Goal: Transaction & Acquisition: Purchase product/service

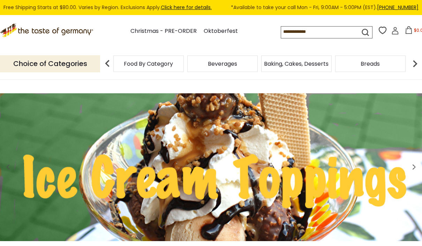
click at [70, 60] on p "Choice of Categories" at bounding box center [50, 63] width 100 height 17
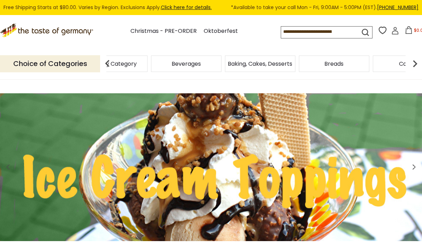
click at [411, 62] on img at bounding box center [415, 63] width 14 height 14
click at [416, 62] on img at bounding box center [415, 63] width 14 height 14
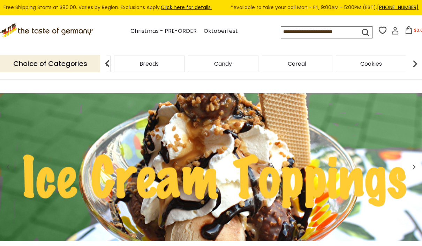
click at [417, 64] on img at bounding box center [415, 63] width 14 height 14
click at [419, 61] on img at bounding box center [415, 63] width 14 height 14
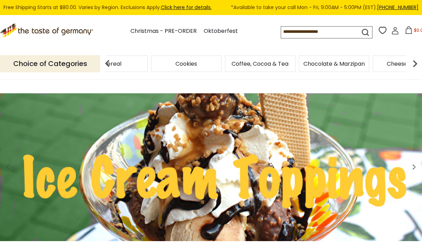
click at [136, 30] on link "Christmas - PRE-ORDER" at bounding box center [163, 31] width 66 height 9
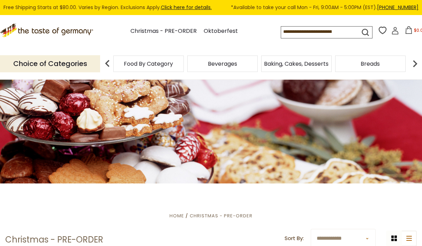
click at [418, 61] on img at bounding box center [415, 63] width 14 height 14
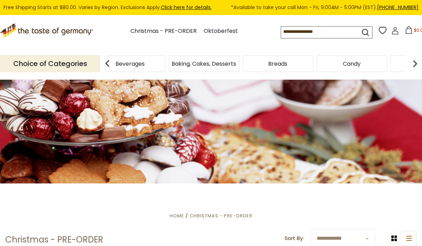
click at [417, 60] on img at bounding box center [415, 63] width 14 height 14
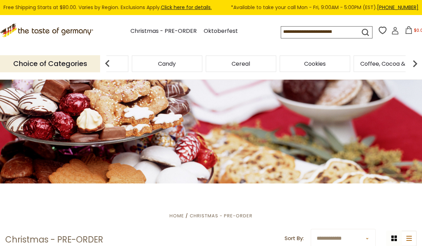
click at [416, 60] on img at bounding box center [415, 63] width 14 height 14
click at [296, 64] on div "Food By Category Beverages Baking, Cakes, Desserts Breads Candy Cereal Cookies …" at bounding box center [110, 63] width 1405 height 16
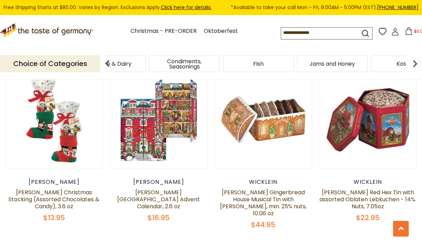
scroll to position [377, 0]
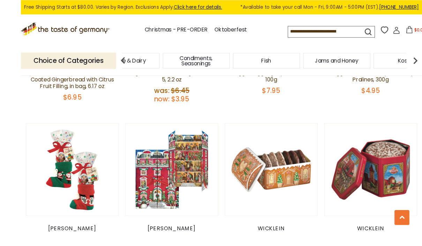
scroll to position [347, 0]
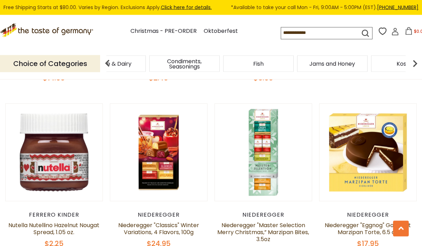
scroll to position [1365, 0]
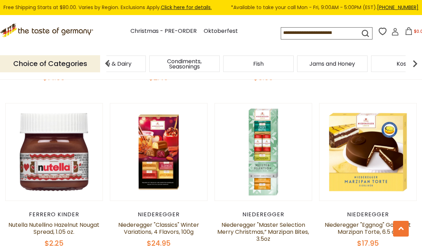
click at [369, 111] on link at bounding box center [368, 152] width 82 height 82
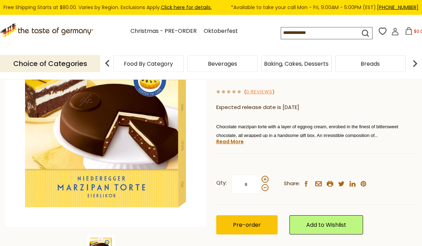
scroll to position [89, 0]
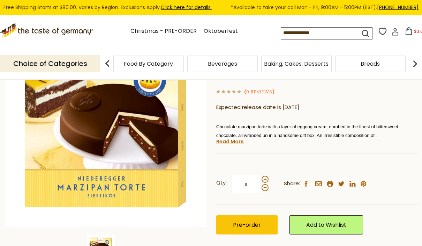
click at [231, 142] on link "Read More" at bounding box center [230, 141] width 28 height 7
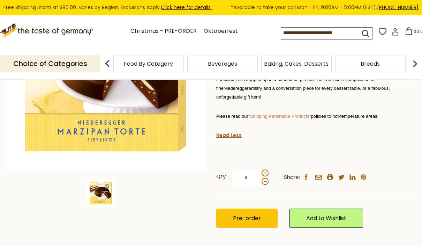
scroll to position [146, 0]
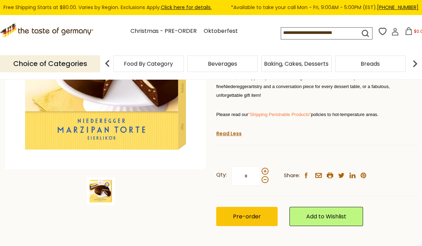
click at [247, 212] on span "Pre-order" at bounding box center [247, 216] width 28 height 8
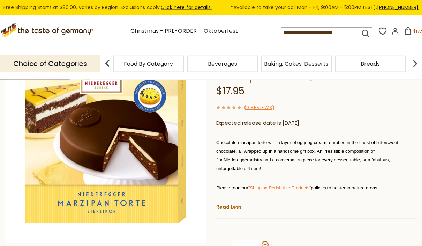
scroll to position [67, 0]
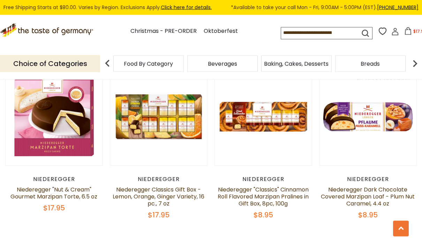
scroll to position [1573, 0]
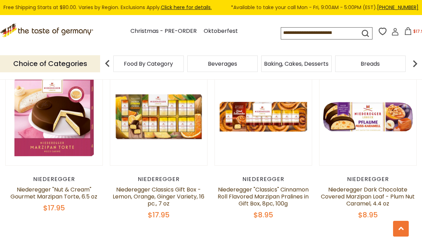
click at [263, 185] on link "Niederegger "Classics" Cinnamon Roll Flavored Marzipan Pralines in Gift Box, 8p…" at bounding box center [263, 196] width 91 height 22
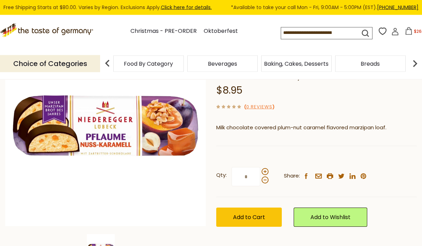
scroll to position [90, 0]
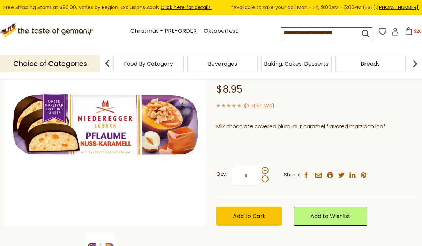
click at [242, 217] on span "Add to Cart" at bounding box center [249, 216] width 32 height 8
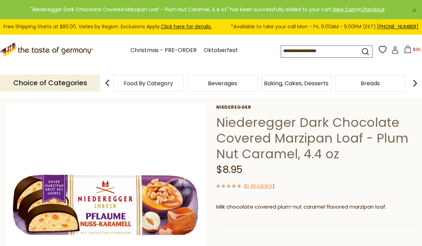
scroll to position [28, 0]
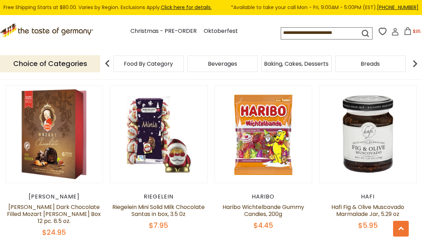
scroll to position [1561, 0]
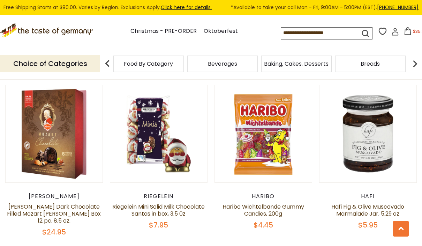
click at [48, 139] on link at bounding box center [54, 134] width 82 height 82
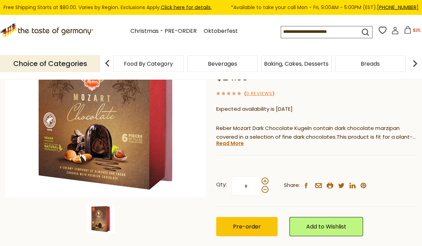
scroll to position [118, 0]
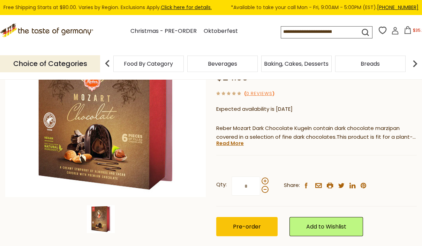
click at [247, 222] on span "Pre-order" at bounding box center [247, 226] width 28 height 8
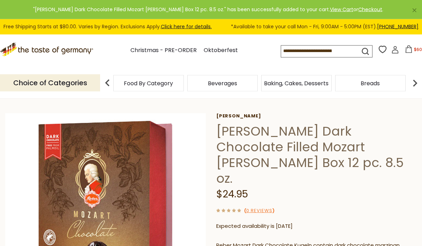
scroll to position [0, 0]
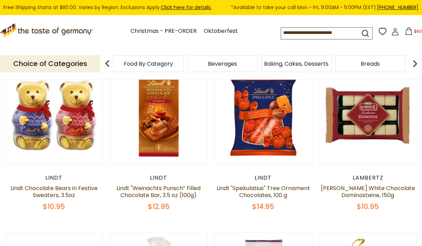
scroll to position [195, 0]
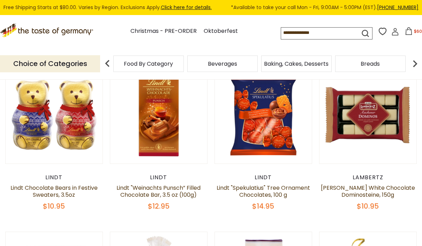
click at [414, 34] on span "$60.8" at bounding box center [420, 31] width 12 height 6
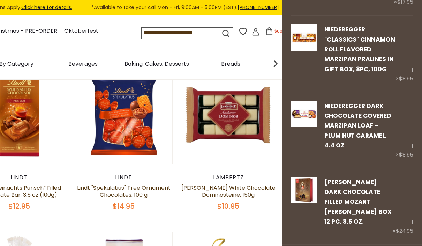
scroll to position [86, 0]
click at [271, 180] on div "Lambertz" at bounding box center [229, 177] width 98 height 7
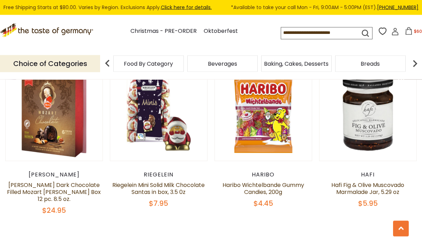
scroll to position [1583, 0]
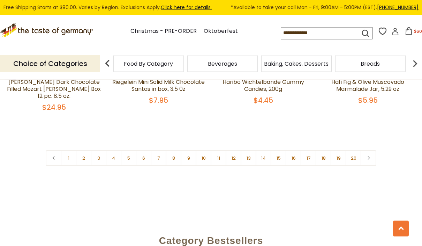
scroll to position [1685, 0]
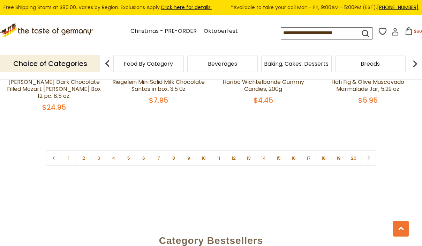
click at [100, 150] on link "3" at bounding box center [99, 158] width 16 height 16
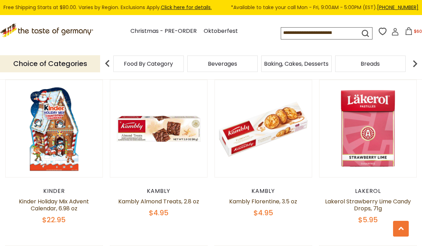
scroll to position [713, 0]
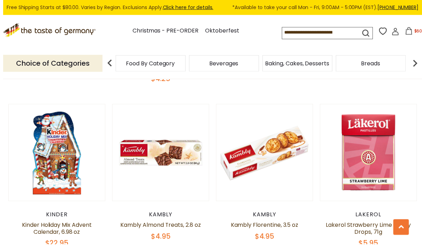
scroll to position [686, 0]
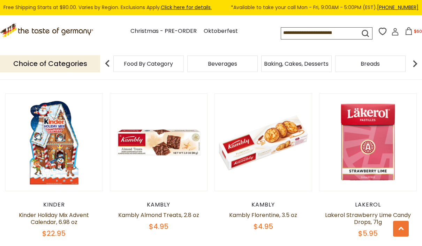
click at [163, 158] on link at bounding box center [159, 142] width 82 height 82
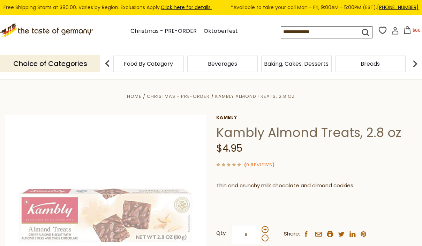
scroll to position [36, 0]
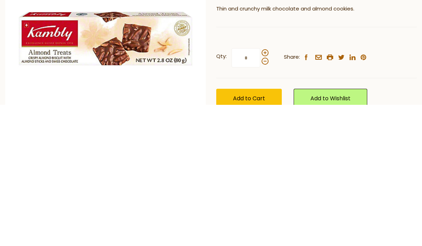
click at [247, 235] on span "Add to Cart" at bounding box center [249, 239] width 32 height 8
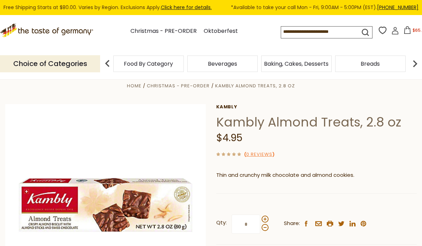
scroll to position [13, 0]
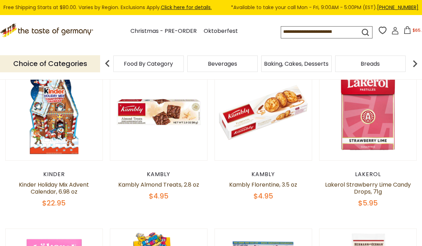
click at [242, 125] on link at bounding box center [263, 112] width 82 height 82
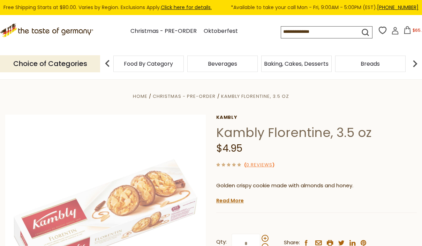
scroll to position [44, 0]
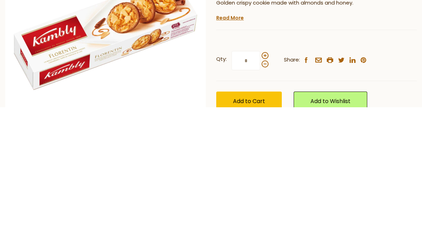
click at [245, 235] on span "Add to Cart" at bounding box center [249, 239] width 32 height 8
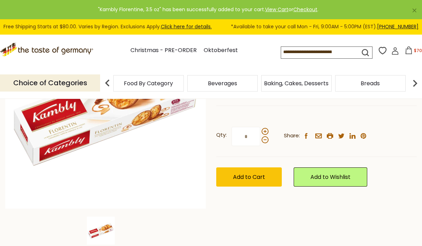
scroll to position [120, 0]
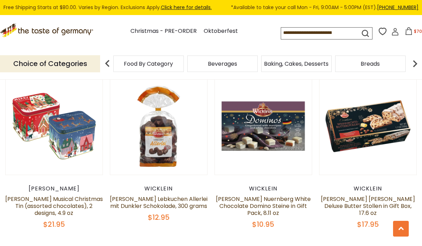
scroll to position [1216, 0]
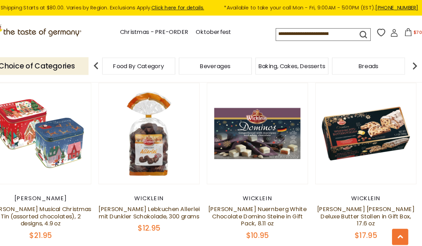
scroll to position [1199, 5]
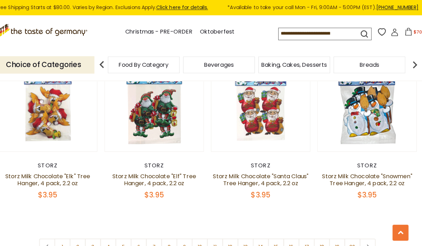
click at [107, 234] on link "4" at bounding box center [114, 242] width 16 height 16
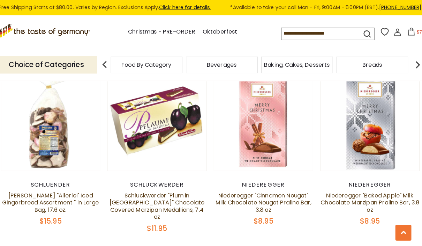
scroll to position [1564, 0]
click at [176, 119] on link at bounding box center [159, 119] width 82 height 82
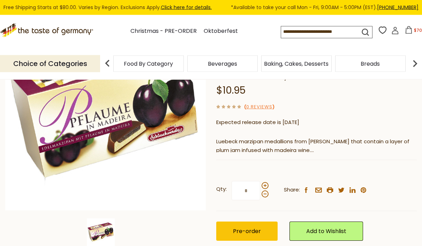
scroll to position [116, 0]
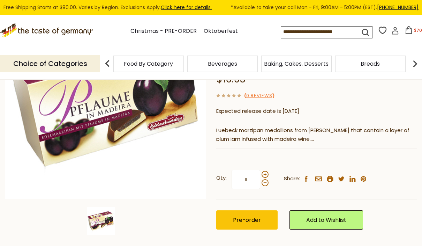
click at [242, 216] on span "Pre-order" at bounding box center [247, 220] width 28 height 8
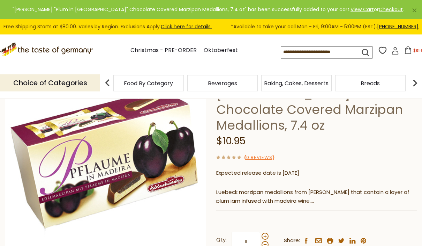
scroll to position [62, 0]
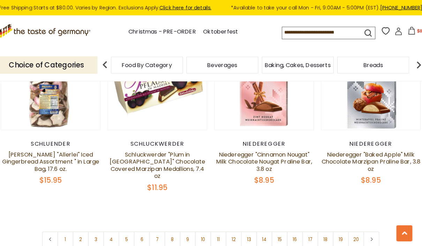
click at [125, 226] on link "5" at bounding box center [129, 234] width 16 height 16
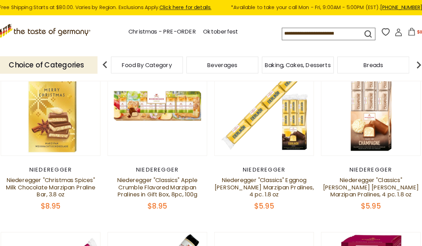
scroll to position [206, 0]
click at [294, 121] on link at bounding box center [263, 104] width 82 height 82
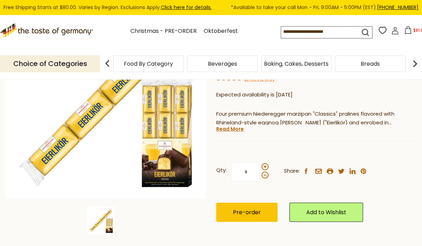
scroll to position [121, 0]
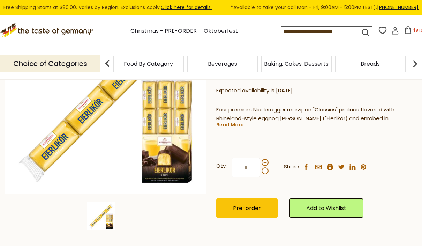
click at [265, 160] on span at bounding box center [265, 162] width 7 height 7
click at [260, 160] on input "*" at bounding box center [246, 167] width 29 height 19
type input "*"
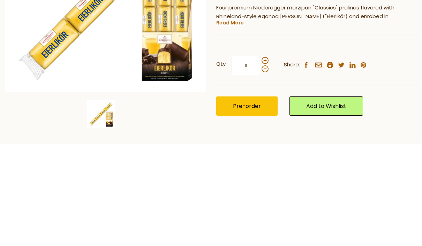
click at [236, 204] on span "Pre-order" at bounding box center [247, 208] width 28 height 8
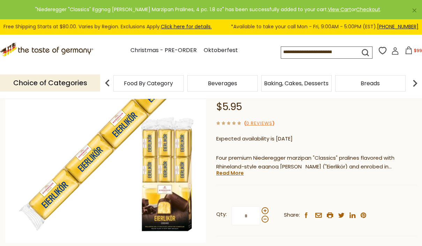
scroll to position [56, 0]
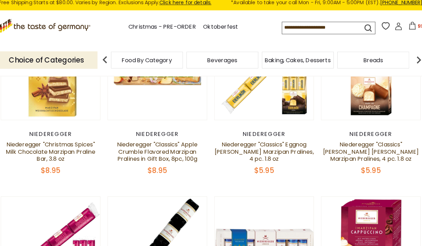
click at [365, 101] on link at bounding box center [368, 74] width 82 height 82
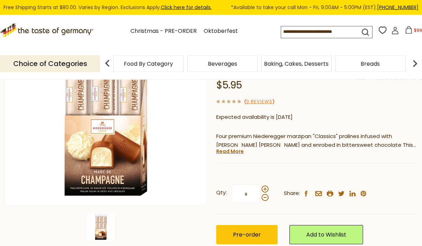
scroll to position [110, 0]
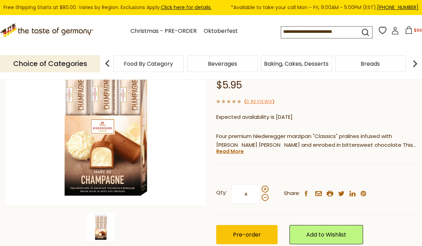
click at [264, 185] on span at bounding box center [265, 188] width 7 height 7
click at [260, 184] on input "*" at bounding box center [246, 193] width 29 height 19
type input "*"
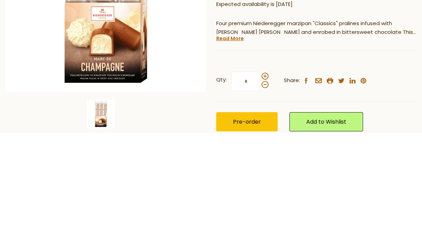
click at [238, 231] on span "Pre-order" at bounding box center [247, 235] width 28 height 8
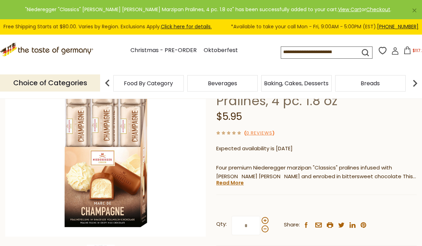
scroll to position [85, 0]
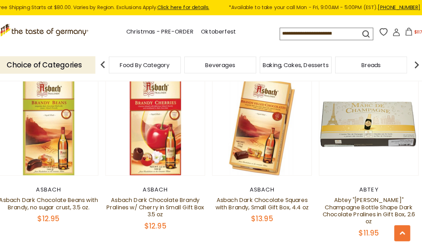
scroll to position [1048, 0]
click at [149, 147] on link at bounding box center [159, 124] width 82 height 82
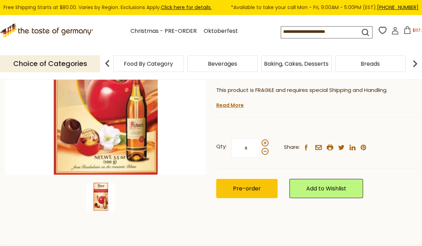
scroll to position [142, 0]
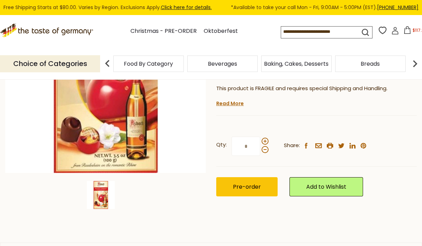
click at [237, 184] on span "Pre-order" at bounding box center [247, 186] width 28 height 8
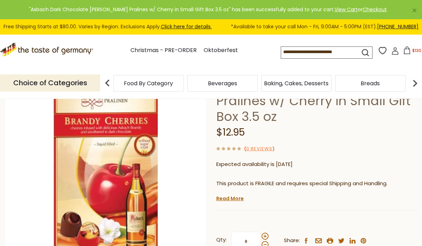
scroll to position [56, 0]
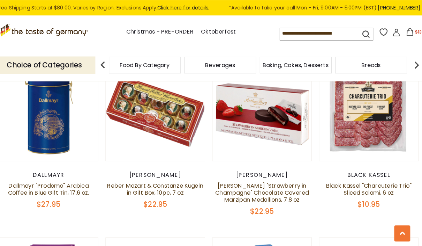
scroll to position [1241, 0]
click at [256, 178] on link "[PERSON_NAME] "Strawberry in Champagne" Chocolate Covered Marzipan Medallions, …" at bounding box center [263, 189] width 92 height 22
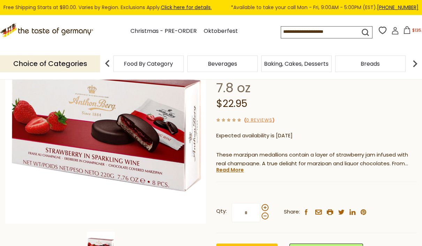
scroll to position [111, 0]
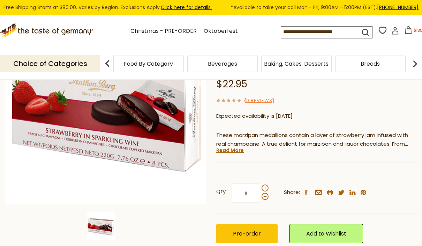
click at [254, 230] on span "Pre-order" at bounding box center [247, 233] width 28 height 8
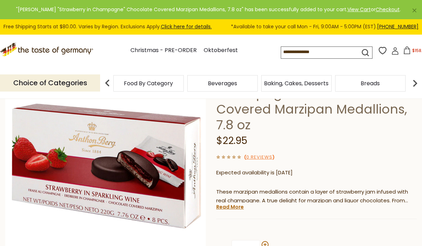
scroll to position [69, 0]
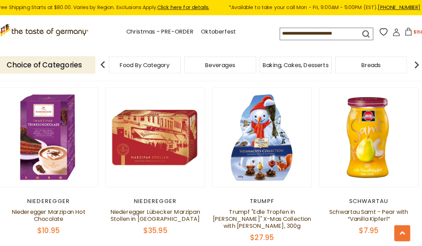
scroll to position [1388, 0]
click at [41, 154] on link at bounding box center [54, 135] width 82 height 82
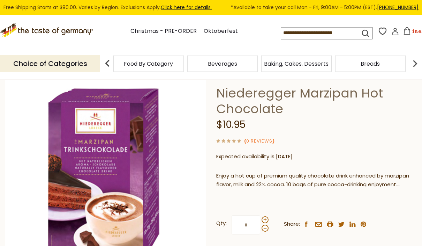
scroll to position [35, 0]
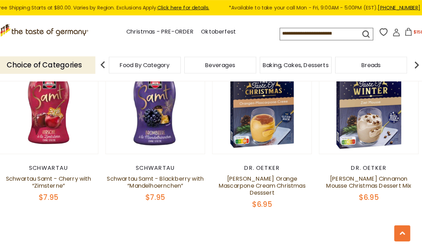
scroll to position [1593, 0]
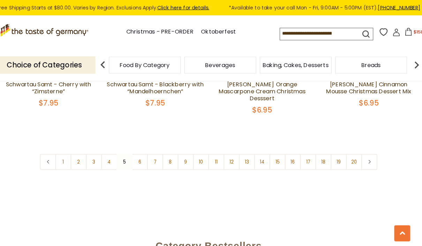
scroll to position [1683, 0]
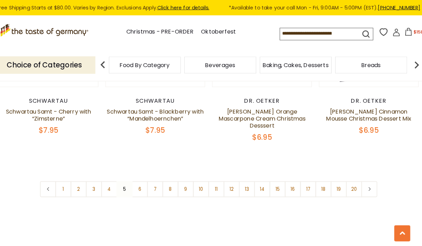
click at [137, 177] on link "6" at bounding box center [144, 185] width 16 height 16
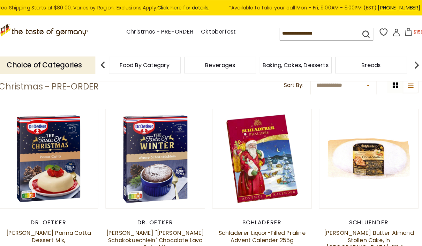
scroll to position [149, 0]
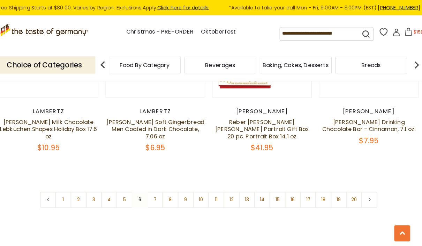
click at [152, 188] on link "7" at bounding box center [159, 196] width 16 height 16
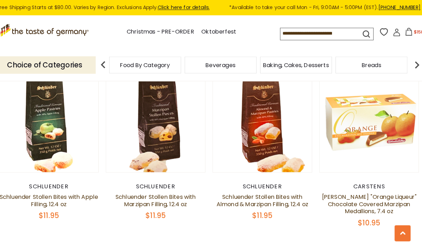
scroll to position [1396, 0]
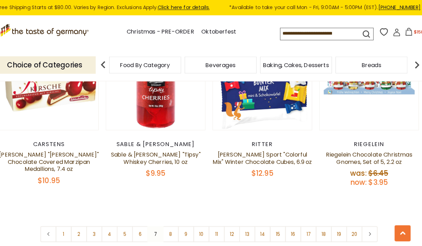
click at [166, 221] on link "8" at bounding box center [174, 229] width 16 height 16
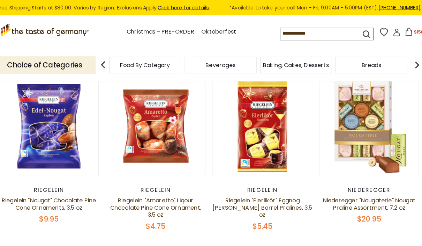
scroll to position [186, 0]
click at [257, 145] on link at bounding box center [263, 124] width 82 height 82
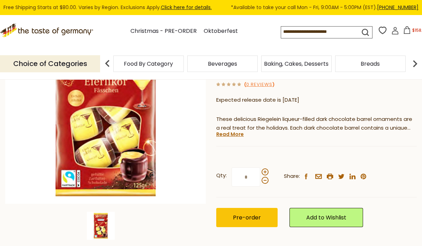
scroll to position [116, 0]
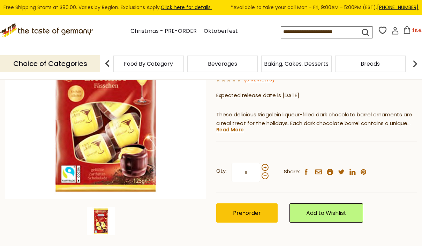
click at [263, 164] on span at bounding box center [265, 167] width 7 height 7
click at [260, 163] on input "*" at bounding box center [246, 172] width 29 height 19
type input "*"
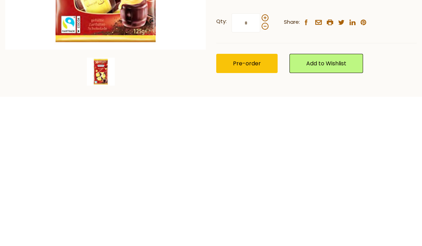
scroll to position [144, 0]
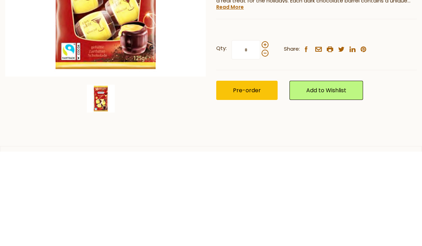
click at [252, 181] on span "Pre-order" at bounding box center [247, 185] width 28 height 8
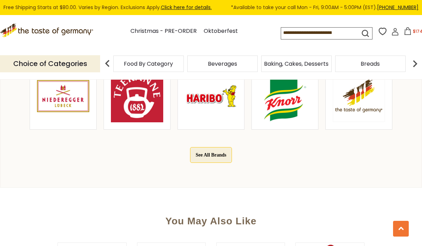
scroll to position [379, 0]
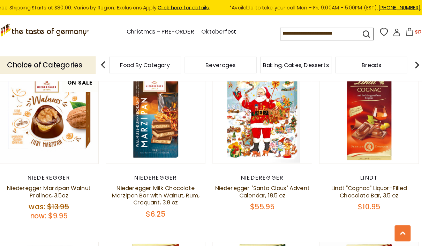
scroll to position [370, 0]
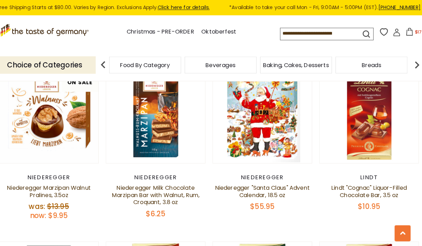
click at [153, 177] on div "Niederegger" at bounding box center [159, 173] width 98 height 7
click at [150, 143] on link at bounding box center [159, 112] width 82 height 82
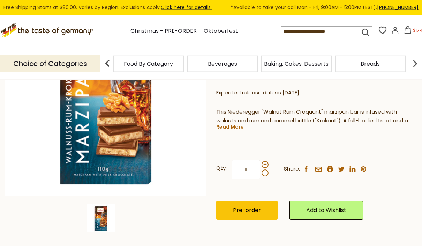
scroll to position [119, 0]
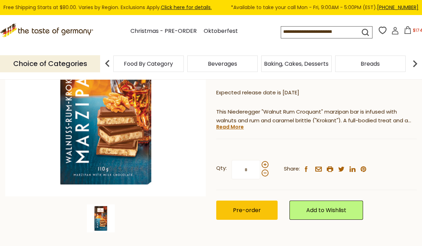
click at [244, 203] on button "Pre-order" at bounding box center [246, 209] width 61 height 19
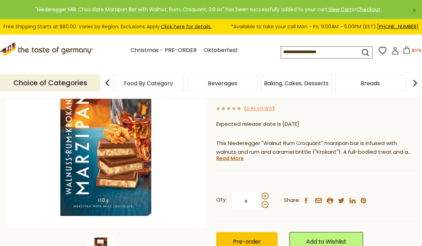
scroll to position [102, 0]
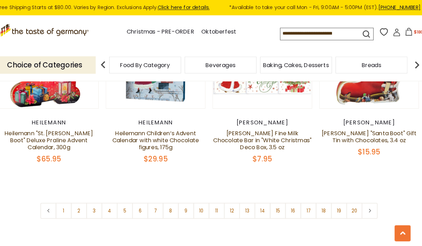
scroll to position [1619, 0]
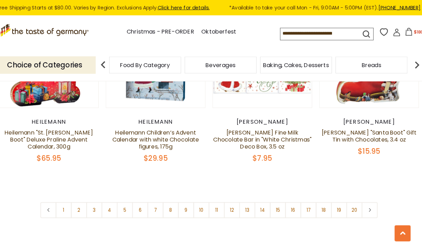
click at [155, 198] on link "7" at bounding box center [159, 206] width 16 height 16
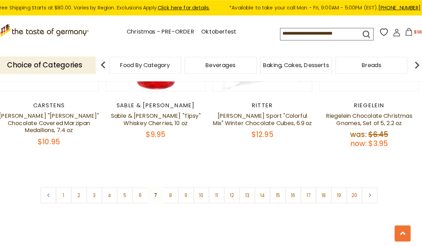
click at [167, 183] on link "8" at bounding box center [174, 191] width 16 height 16
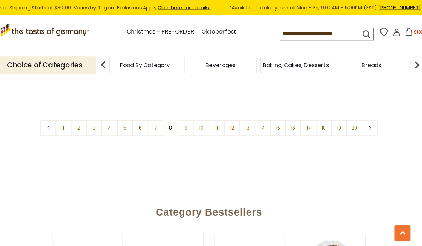
click at [181, 118] on link "9" at bounding box center [189, 126] width 16 height 16
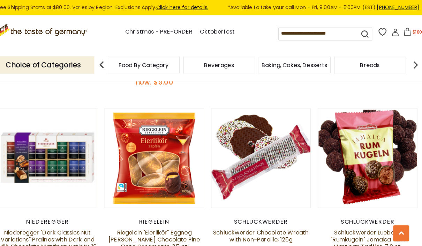
scroll to position [1558, 0]
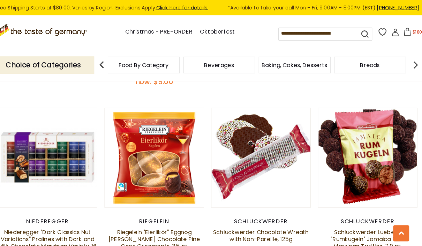
click at [141, 165] on link at bounding box center [159, 155] width 82 height 82
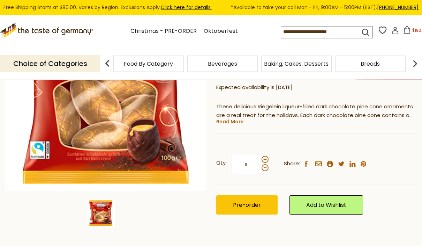
scroll to position [124, 0]
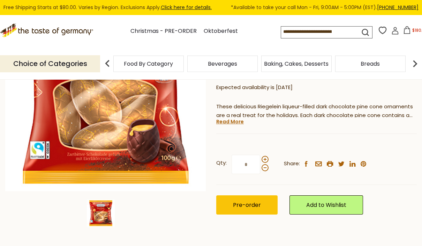
click at [250, 205] on span "Pre-order" at bounding box center [247, 205] width 28 height 8
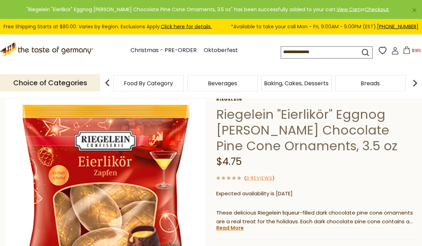
scroll to position [23, 0]
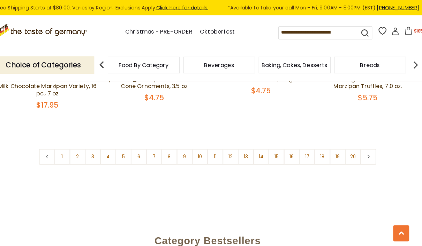
click at [198, 145] on link "10" at bounding box center [204, 153] width 16 height 16
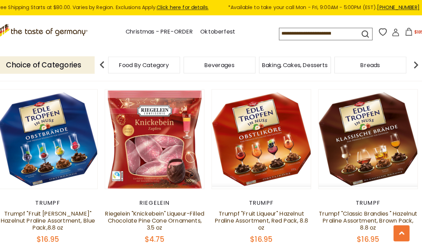
scroll to position [722, 0]
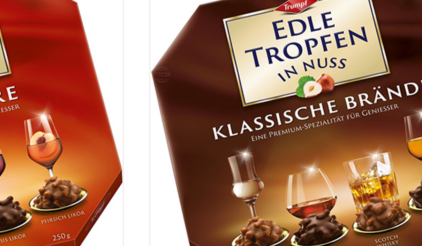
click at [319, 78] on img at bounding box center [367, 126] width 97 height 97
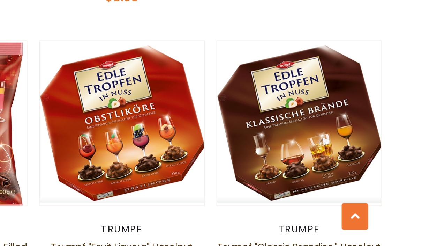
scroll to position [680, 0]
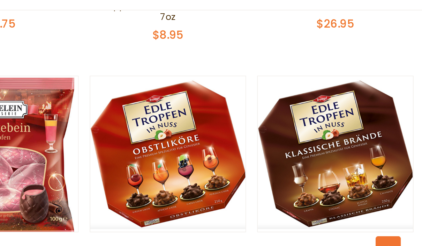
click at [222, 129] on link at bounding box center [263, 170] width 82 height 82
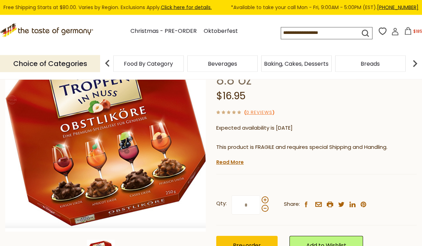
scroll to position [84, 0]
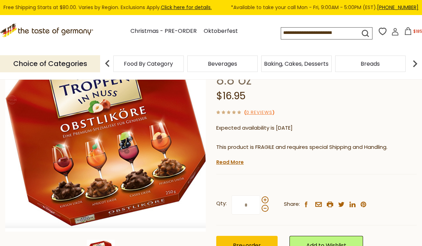
click at [249, 245] on span "Pre-order" at bounding box center [247, 245] width 28 height 8
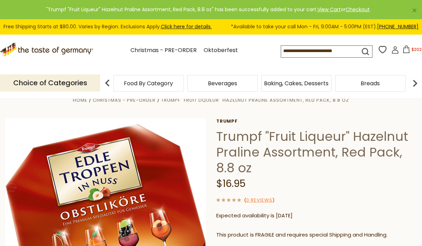
scroll to position [6, 0]
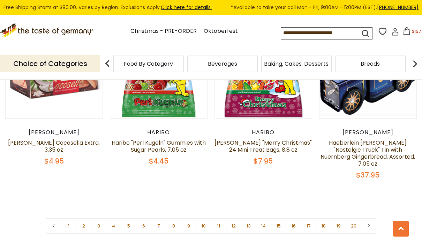
scroll to position [1658, 0]
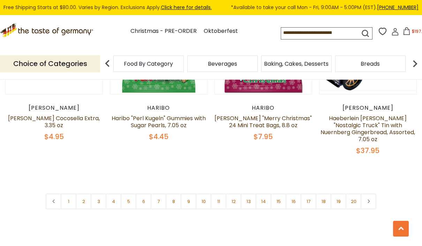
click at [217, 193] on link "11" at bounding box center [219, 201] width 16 height 16
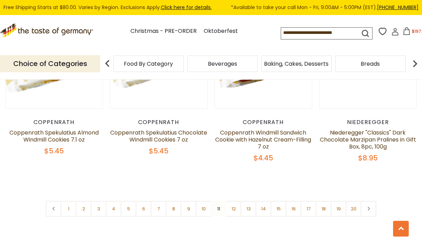
click at [233, 201] on link "12" at bounding box center [234, 209] width 16 height 16
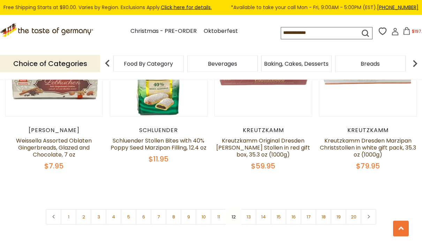
scroll to position [1630, 0]
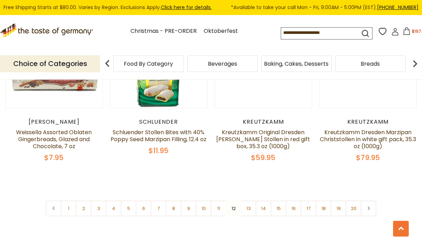
click at [248, 200] on link "13" at bounding box center [249, 208] width 16 height 16
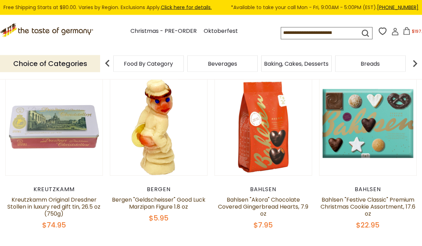
scroll to position [183, 0]
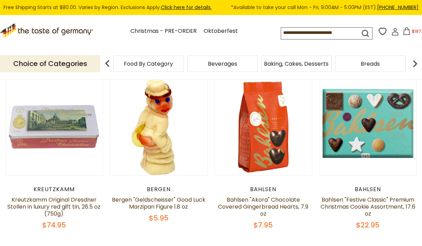
click at [254, 152] on link at bounding box center [263, 127] width 82 height 82
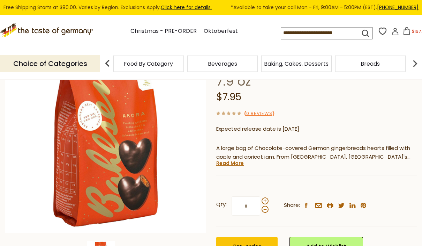
scroll to position [83, 0]
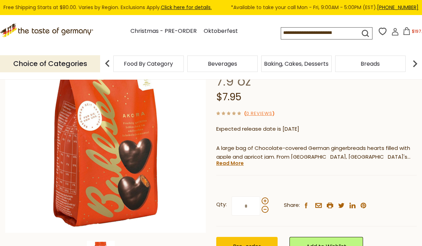
click at [250, 242] on span "Pre-order" at bounding box center [247, 246] width 28 height 8
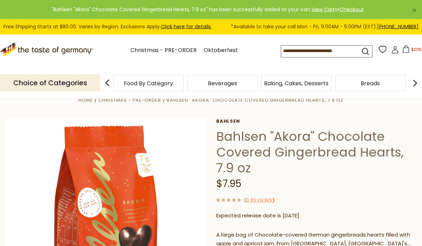
scroll to position [10, 0]
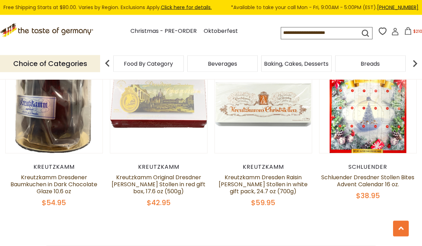
scroll to position [1608, 0]
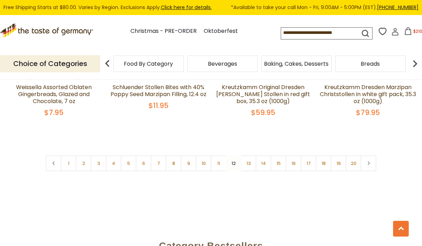
click at [247, 155] on link "13" at bounding box center [249, 163] width 16 height 16
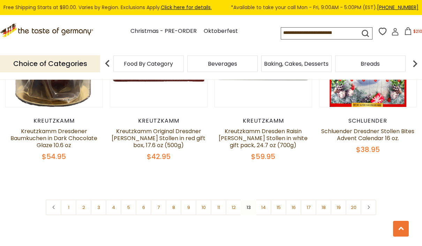
click at [261, 199] on link "14" at bounding box center [264, 207] width 16 height 16
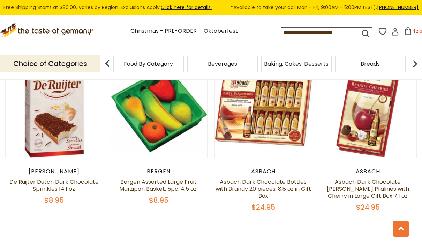
scroll to position [1580, 0]
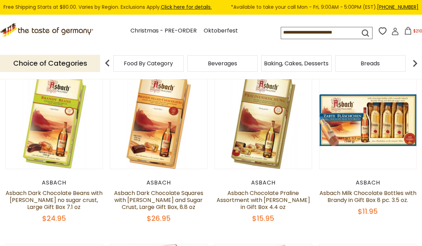
scroll to position [190, 0]
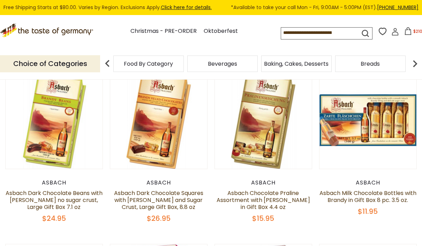
click at [54, 145] on link at bounding box center [54, 120] width 82 height 82
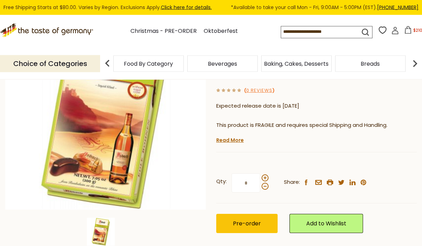
scroll to position [106, 0]
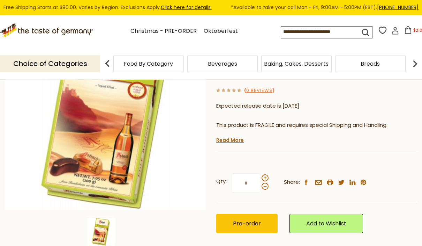
click at [237, 222] on span "Pre-order" at bounding box center [247, 223] width 28 height 8
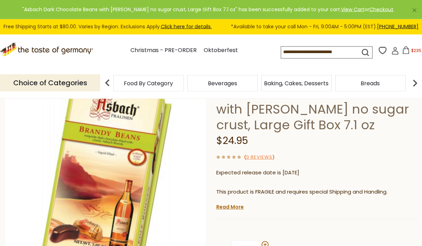
scroll to position [44, 0]
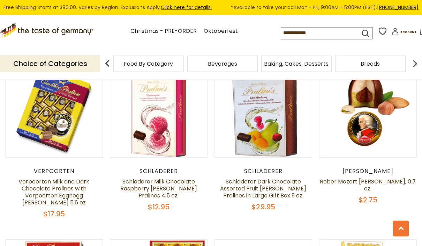
scroll to position [373, 0]
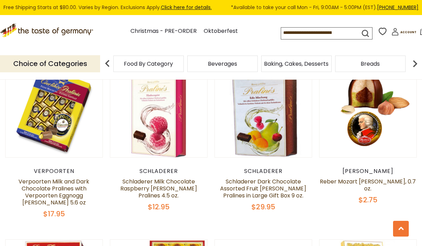
click at [249, 141] on link at bounding box center [263, 109] width 82 height 82
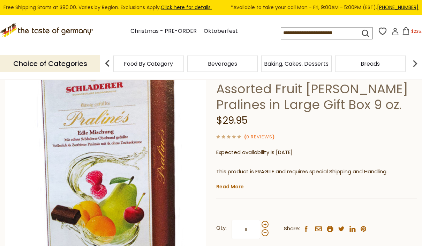
scroll to position [40, 0]
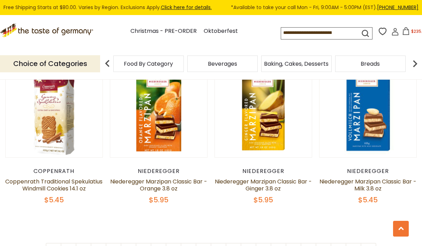
scroll to position [1605, 0]
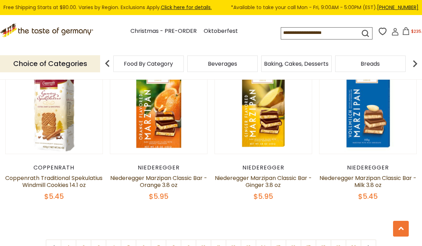
click at [278, 239] on link "15" at bounding box center [279, 247] width 16 height 16
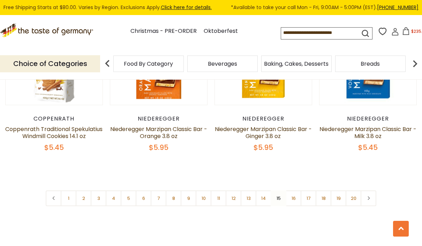
click at [295, 190] on link "16" at bounding box center [294, 198] width 16 height 16
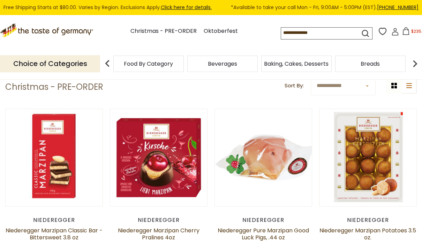
scroll to position [143, 0]
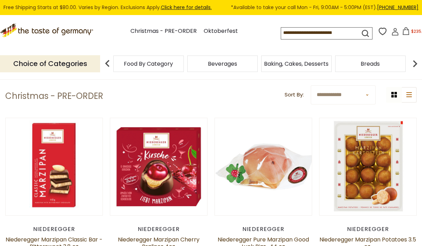
click at [164, 184] on link at bounding box center [159, 167] width 82 height 82
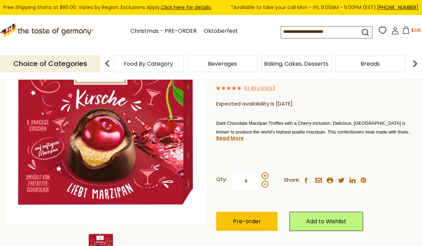
scroll to position [93, 0]
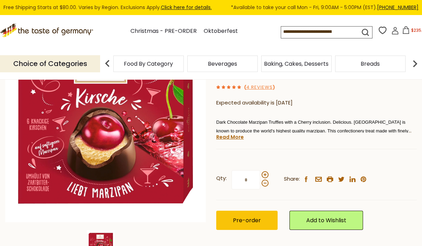
click at [240, 220] on span "Pre-order" at bounding box center [247, 220] width 28 height 8
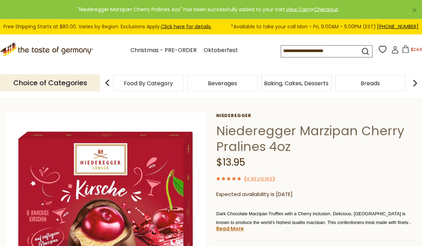
scroll to position [6, 0]
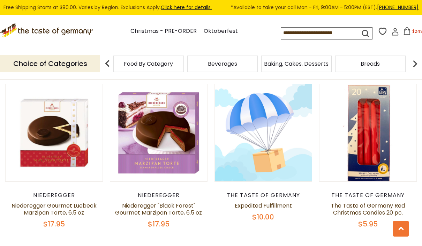
scroll to position [1197, 0]
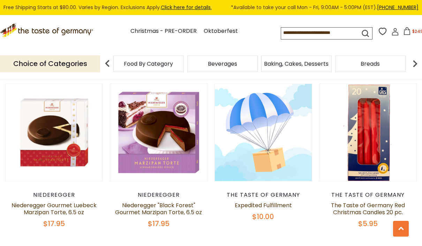
click at [151, 191] on div "Niederegger" at bounding box center [159, 194] width 98 height 7
click at [167, 151] on link at bounding box center [159, 133] width 82 height 82
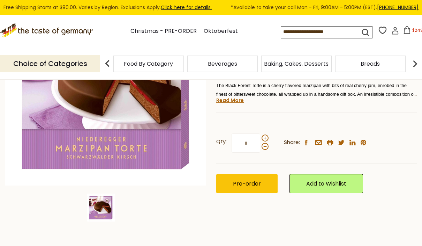
scroll to position [131, 0]
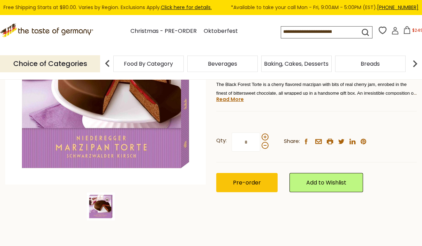
click at [243, 180] on span "Pre-order" at bounding box center [247, 182] width 28 height 8
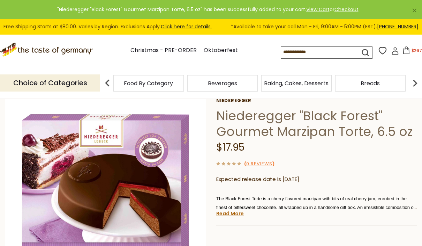
scroll to position [28, 0]
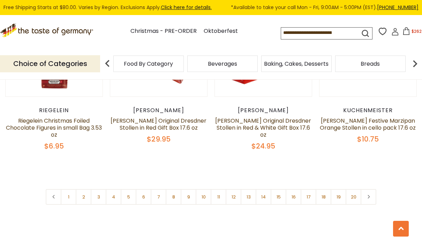
scroll to position [1626, 0]
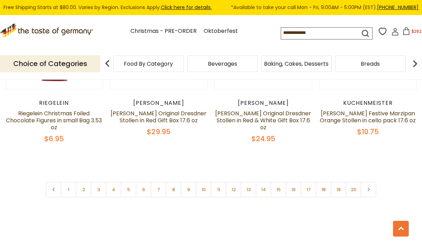
click at [309, 181] on link "17" at bounding box center [309, 189] width 16 height 16
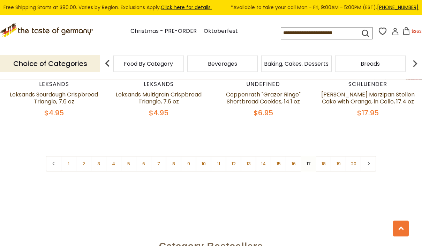
scroll to position [1647, 0]
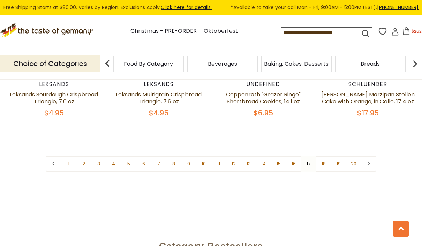
click at [322, 156] on link "18" at bounding box center [324, 164] width 16 height 16
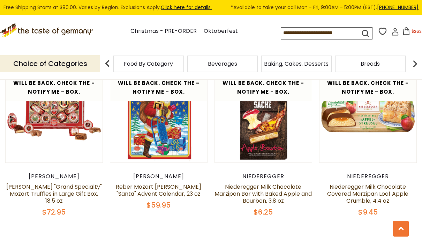
scroll to position [1574, 0]
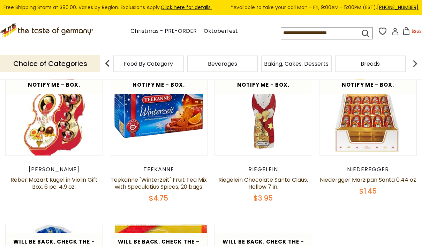
scroll to position [203, 0]
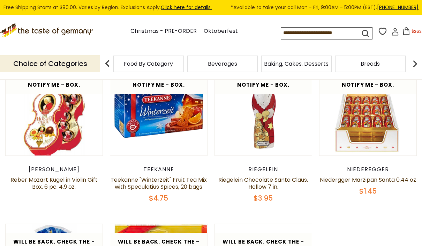
click at [397, 199] on div "Will be back. Check the - Notify Me - Box. Quick View [PERSON_NAME] Mozart [PER…" at bounding box center [211, 227] width 412 height 338
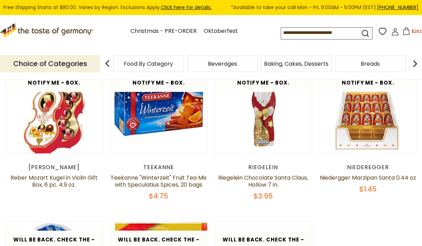
click at [402, 199] on div "Will be back. Check the - Notify Me - Box. Quick View [PERSON_NAME] Mozart [PER…" at bounding box center [211, 225] width 412 height 338
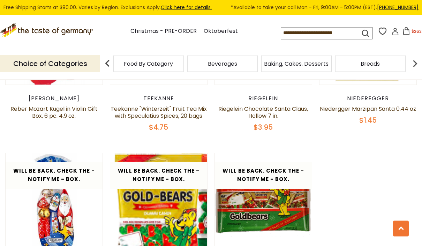
scroll to position [271, 0]
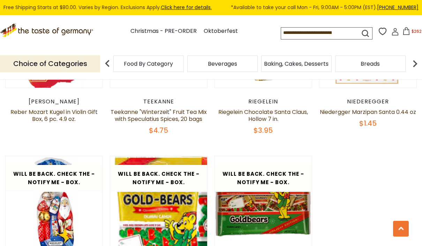
click at [412, 32] on span "$262.35" at bounding box center [420, 31] width 16 height 6
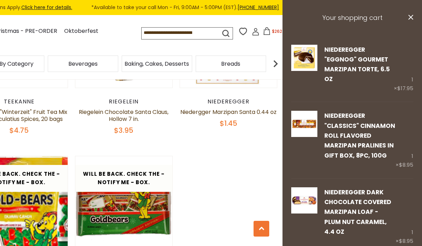
scroll to position [0, 0]
click at [412, 15] on icon at bounding box center [410, 17] width 5 height 5
